Goal: Task Accomplishment & Management: Manage account settings

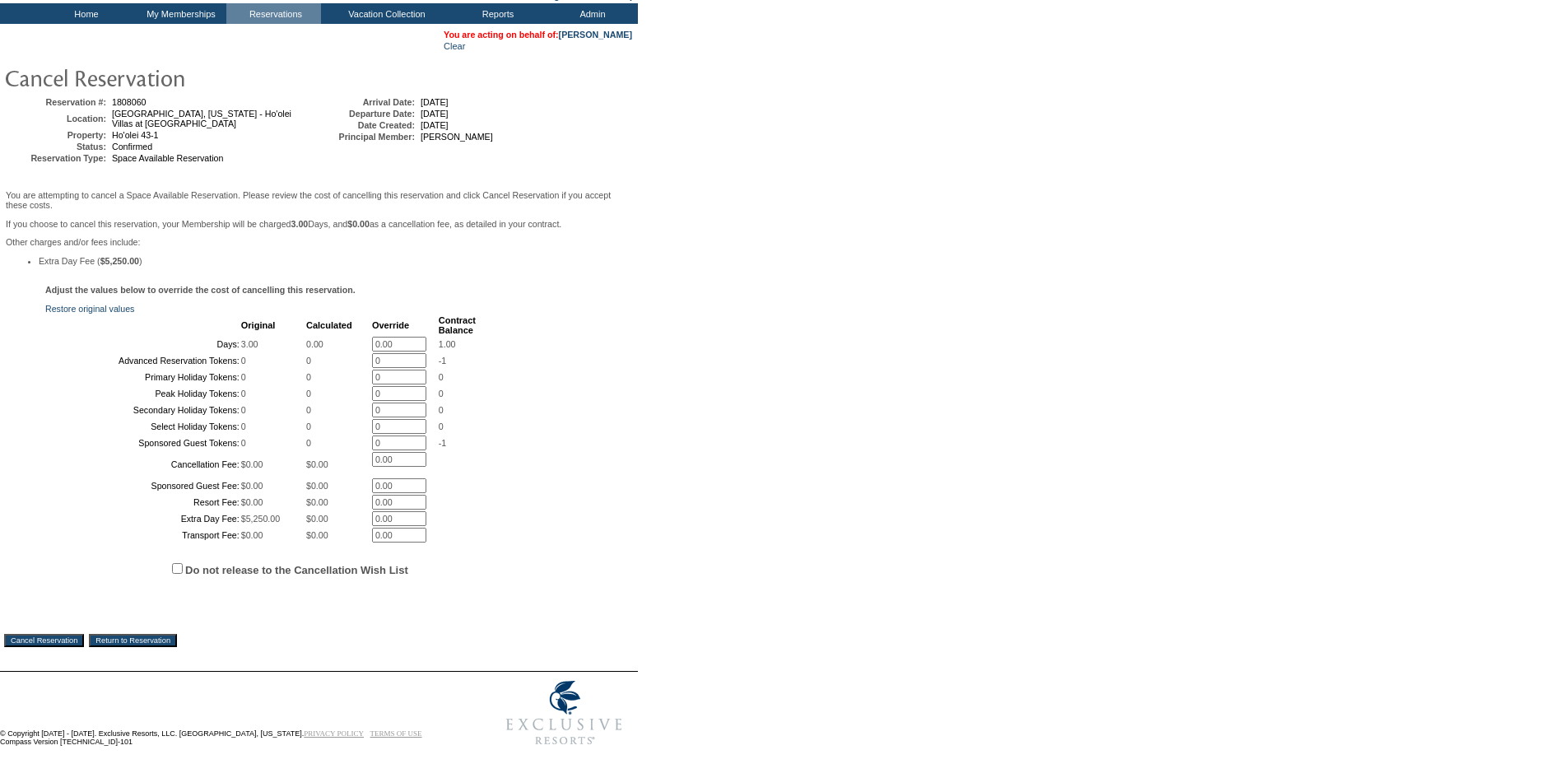
scroll to position [238, 0]
click at [362, 565] on label "Do not release to the Cancellation Wish List" at bounding box center [296, 570] width 223 height 12
click at [183, 565] on input "Do not release to the Cancellation Wish List" at bounding box center [177, 568] width 11 height 11
checkbox input "true"
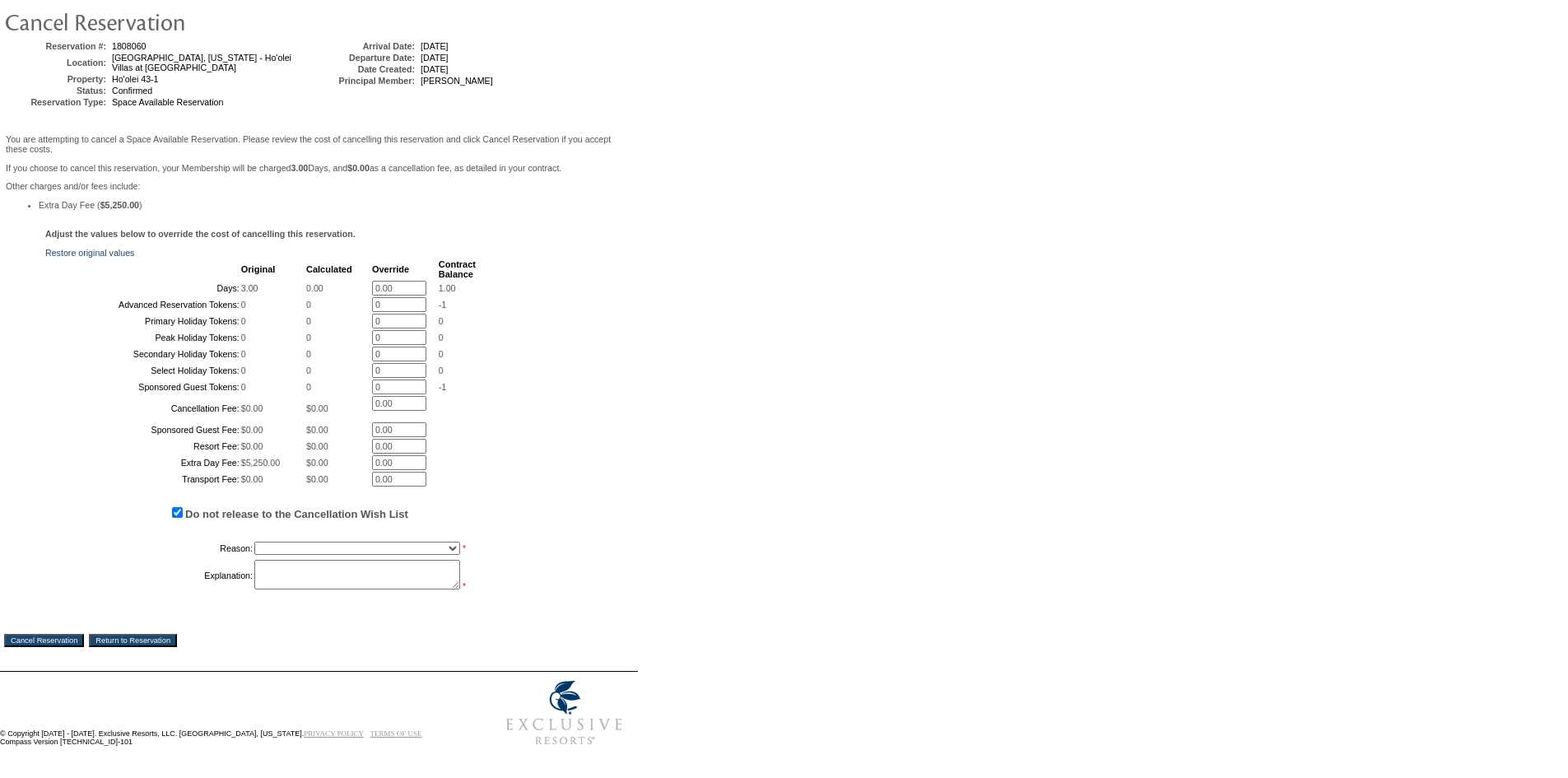
click at [360, 555] on select "Creating Continuous Stay Days Booked After Cancellation Experiential / Hotel / …" at bounding box center [357, 548] width 206 height 13
select select "1030"
click at [254, 555] on select "Creating Continuous Stay Days Booked After Cancellation Experiential / Hotel / …" at bounding box center [357, 548] width 206 height 13
click at [358, 589] on textarea at bounding box center [357, 574] width 206 height 30
type textarea "ef"
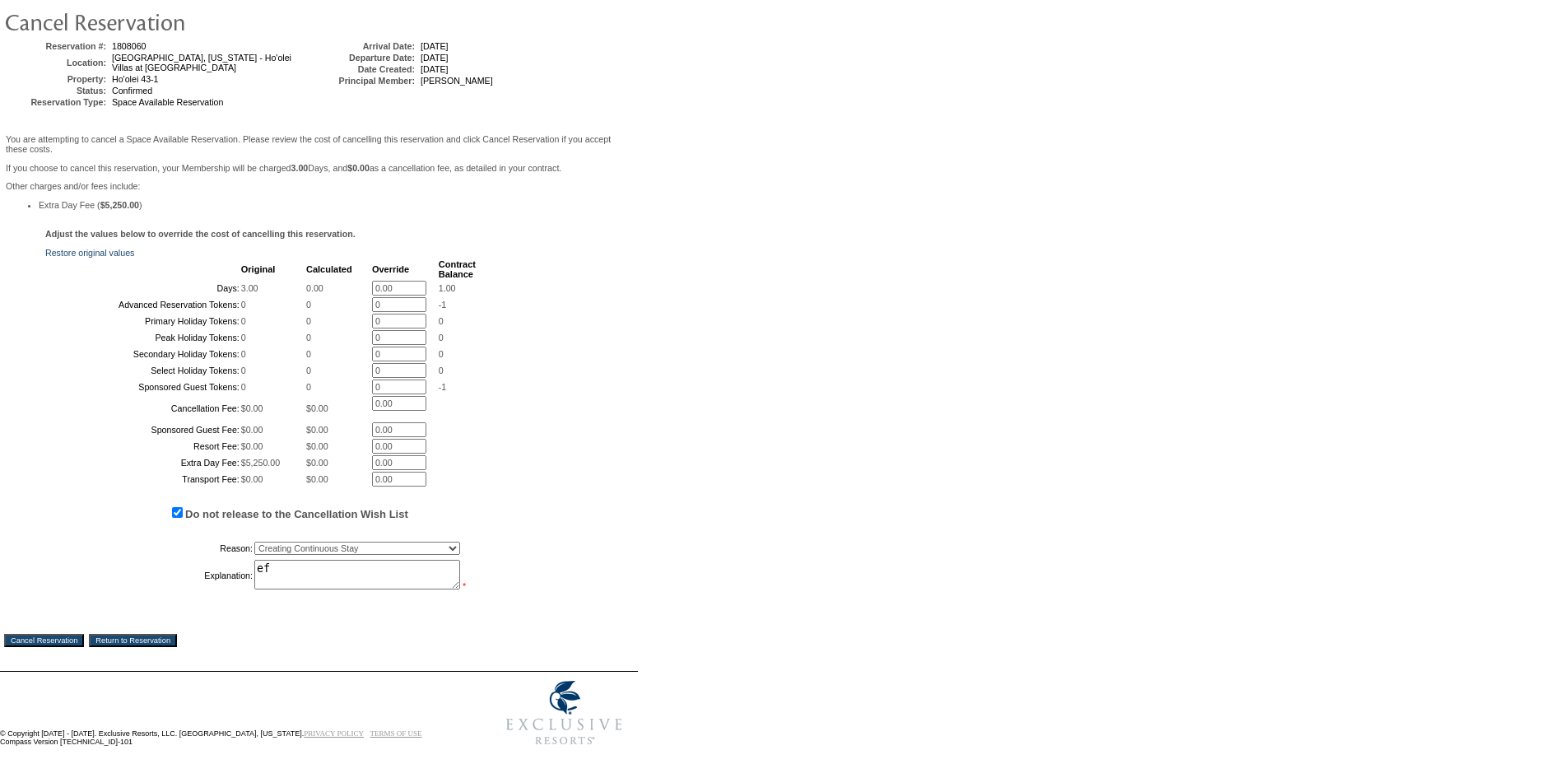
click at [32, 648] on input "Cancel Reservation" at bounding box center [43, 640] width 80 height 13
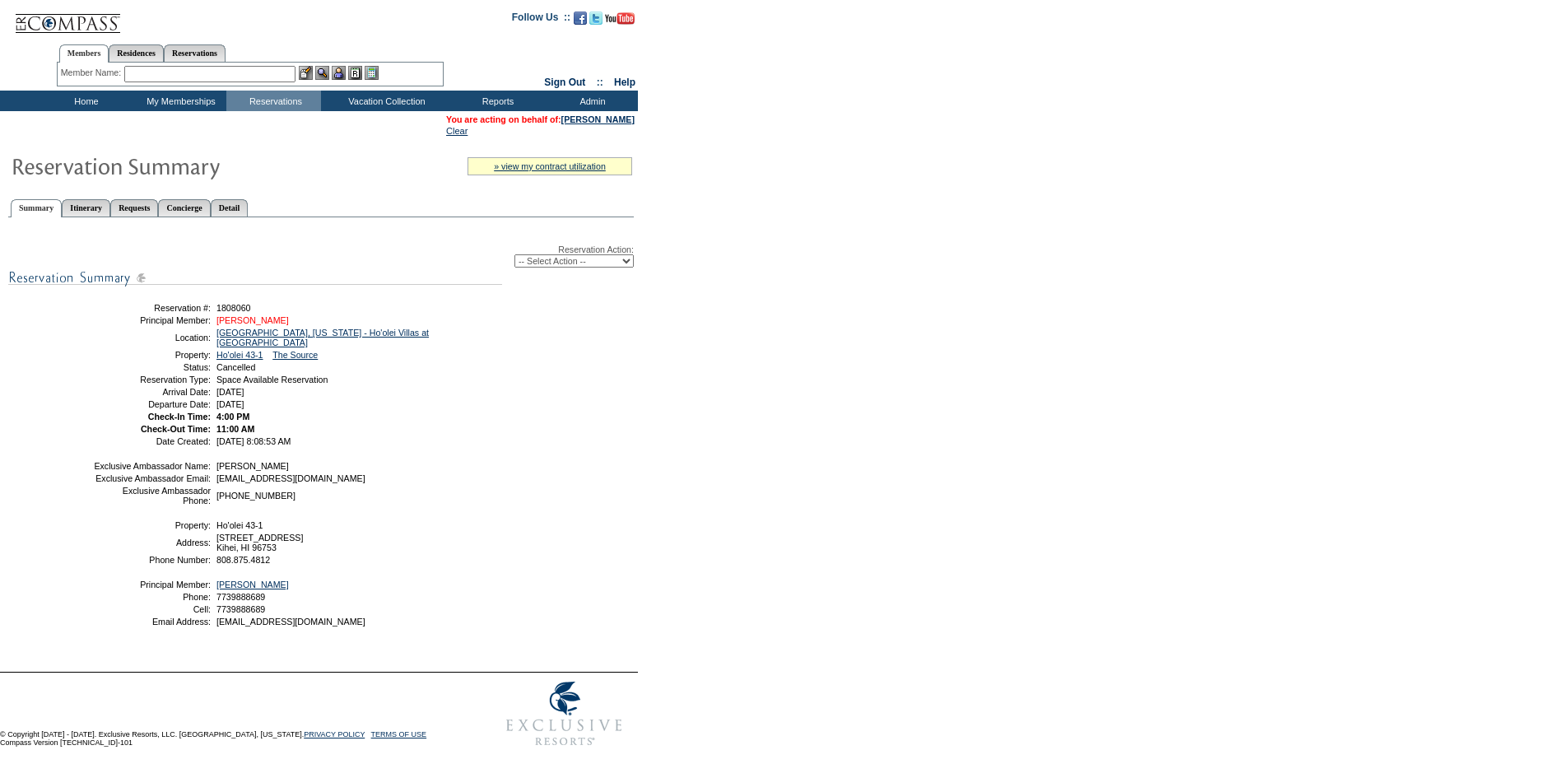
click at [256, 325] on link "[PERSON_NAME]" at bounding box center [252, 320] width 72 height 10
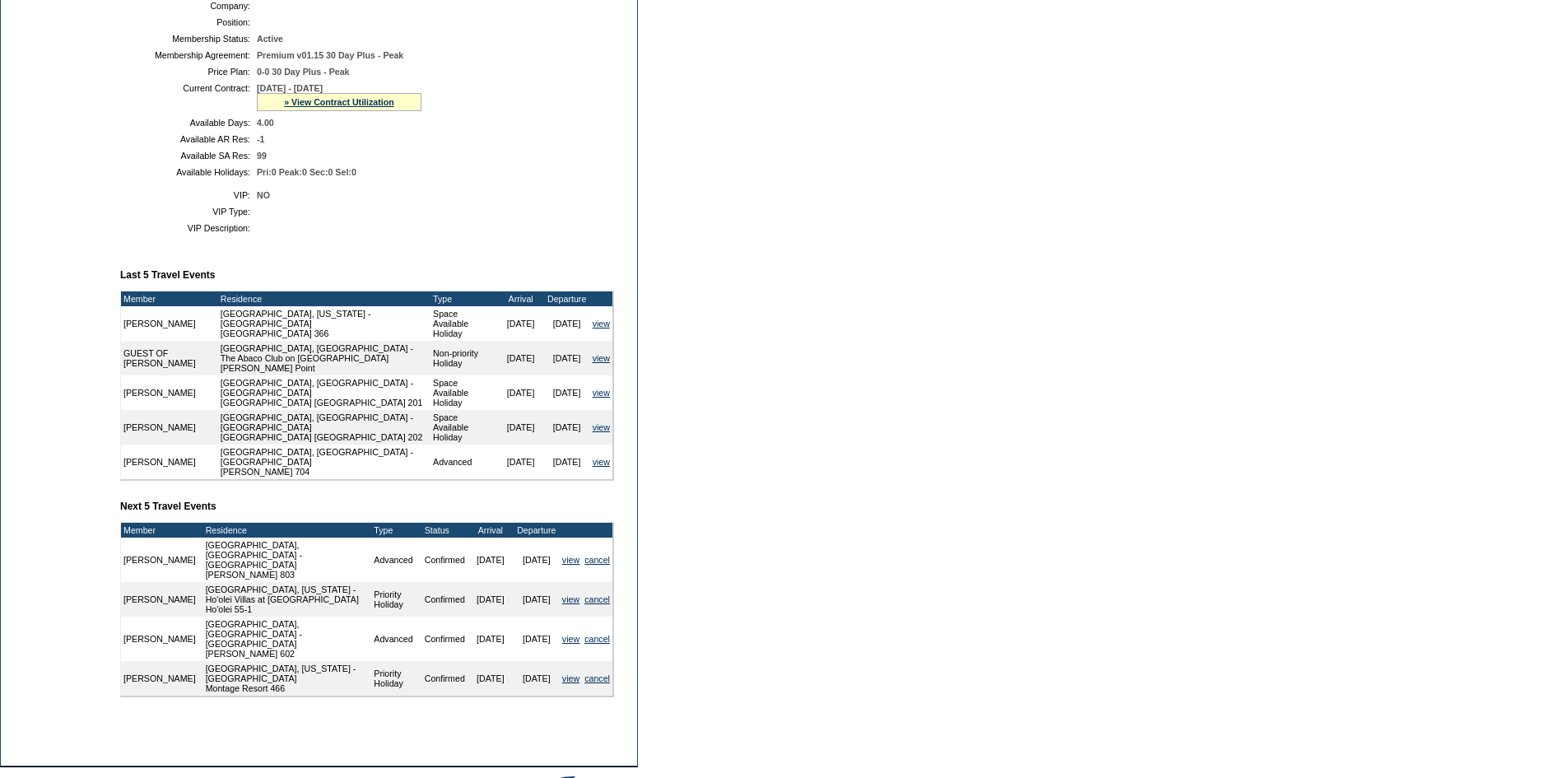
scroll to position [377, 0]
click at [569, 597] on link "view" at bounding box center [570, 600] width 17 height 10
